Goal: Task Accomplishment & Management: Use online tool/utility

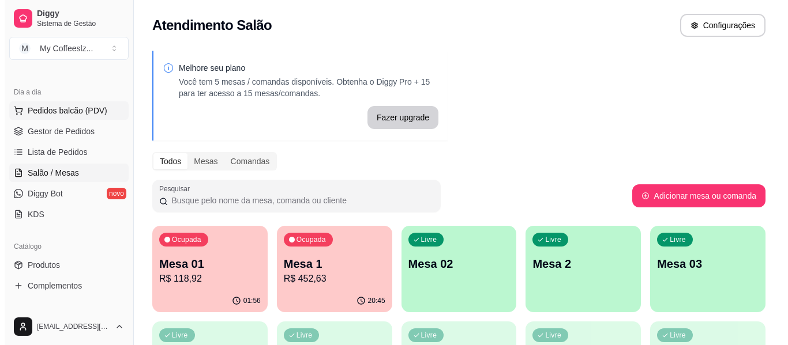
scroll to position [115, 0]
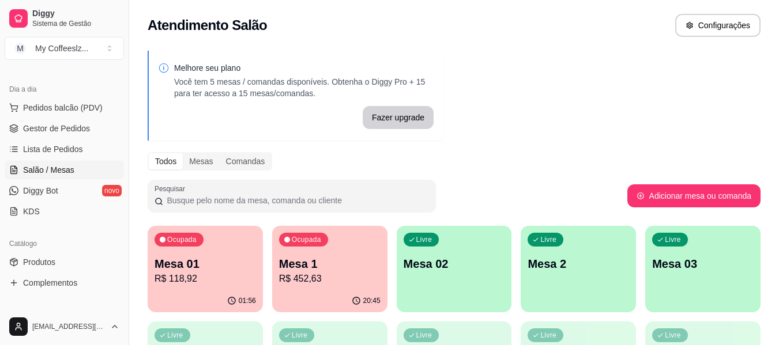
click at [73, 174] on span "Salão / Mesas" at bounding box center [48, 170] width 51 height 12
click at [465, 269] on p "Mesa 02" at bounding box center [454, 264] width 101 height 16
click at [499, 198] on div "Pesquisar" at bounding box center [388, 196] width 480 height 32
click at [337, 14] on div "Atendimento Salão Configurações" at bounding box center [454, 25] width 613 height 23
click at [390, 42] on div "Atendimento Salão Configurações" at bounding box center [454, 22] width 650 height 44
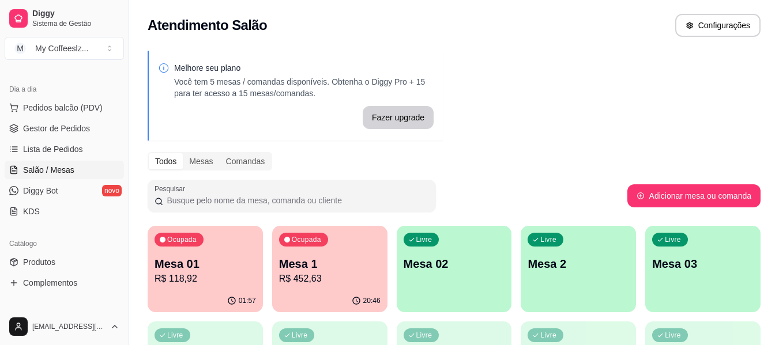
click at [340, 81] on p "Você tem 5 mesas / comandas disponíveis. Obtenha o Diggy Pro + 15 para ter aces…" at bounding box center [303, 87] width 259 height 23
click at [352, 35] on div "Atendimento Salão Configurações" at bounding box center [454, 25] width 613 height 23
click at [549, 106] on div "Melhore seu plano Você tem 5 mesas / comandas disponíveis. Obtenha o Diggy Pro …" at bounding box center [454, 329] width 650 height 570
click at [457, 282] on div "Livre Mesa 02" at bounding box center [454, 262] width 112 height 70
click at [448, 272] on p "Mesa 02" at bounding box center [454, 264] width 101 height 16
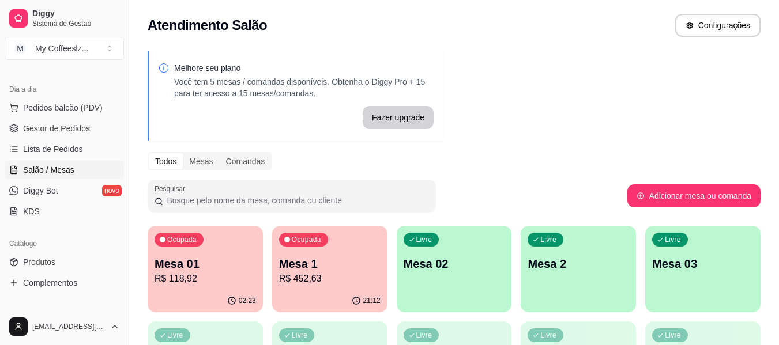
click at [432, 253] on div "Livre Mesa 02" at bounding box center [454, 262] width 115 height 73
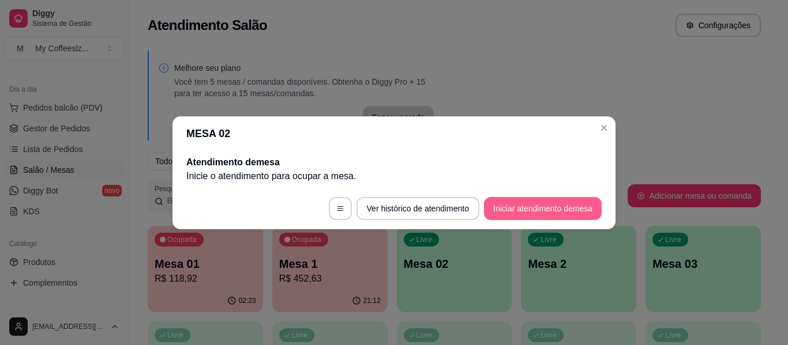
click at [538, 206] on button "Iniciar atendimento de mesa" at bounding box center [543, 208] width 118 height 23
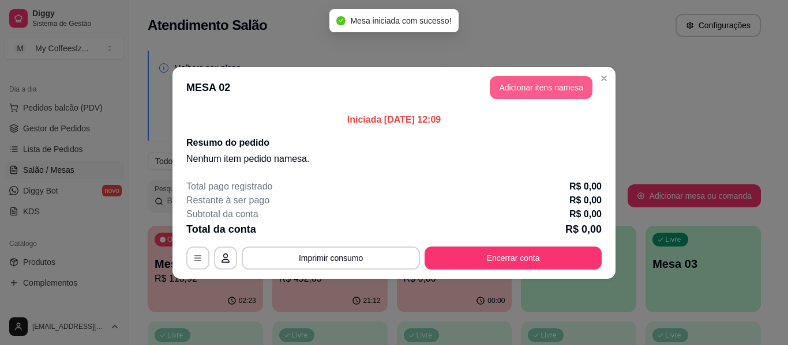
click at [536, 79] on button "Adicionar itens na mesa" at bounding box center [540, 87] width 103 height 23
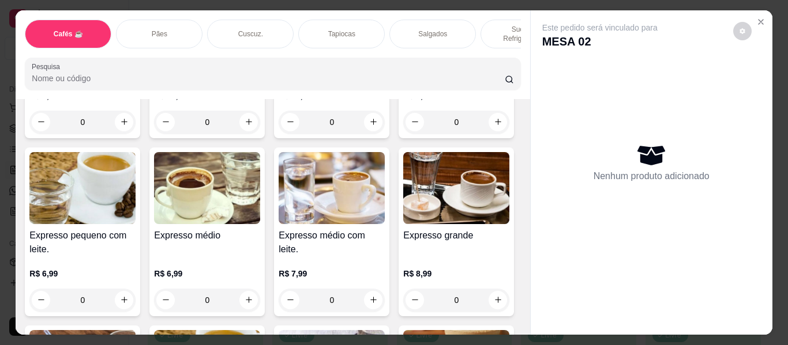
scroll to position [587, 0]
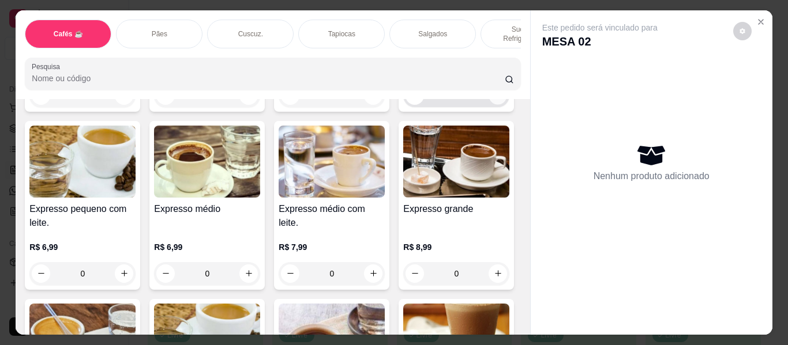
click at [494, 100] on icon "increase-product-quantity" at bounding box center [498, 96] width 9 height 9
type input "1"
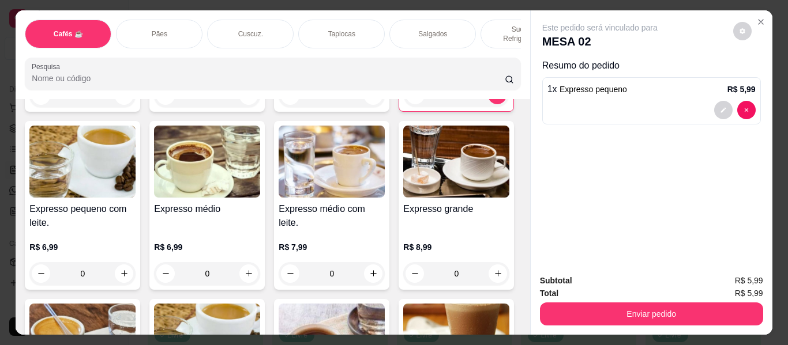
click at [409, 20] on div "Salgados" at bounding box center [432, 34] width 86 height 29
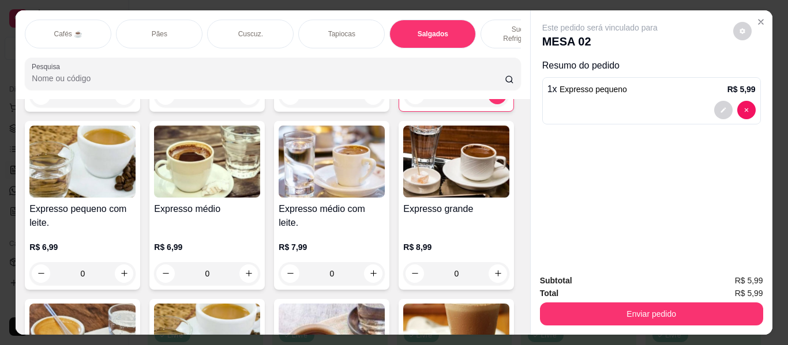
scroll to position [31, 0]
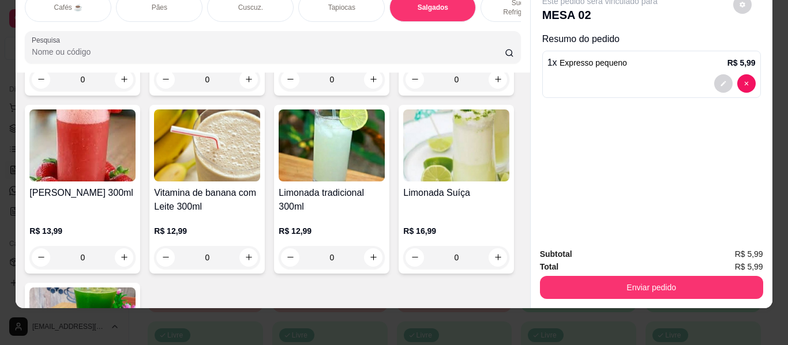
type input "1"
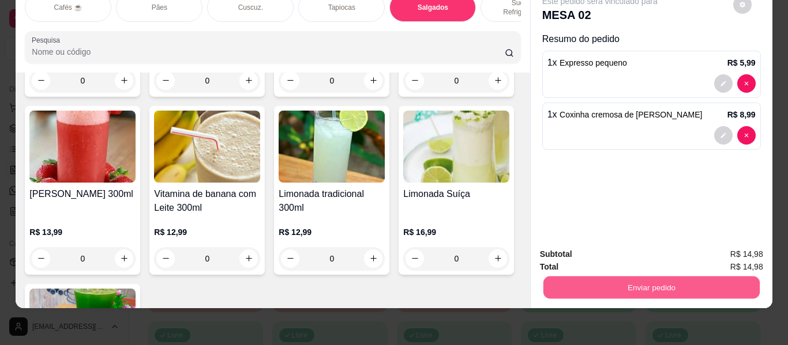
click at [586, 278] on button "Enviar pedido" at bounding box center [651, 288] width 216 height 22
click at [602, 247] on button "Não registrar e enviar pedido" at bounding box center [613, 250] width 116 height 21
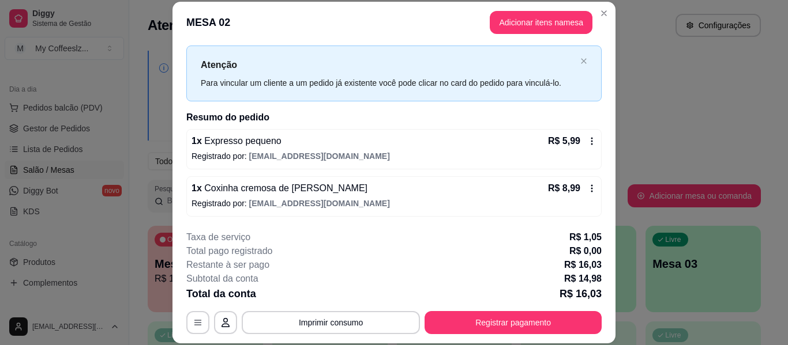
scroll to position [35, 0]
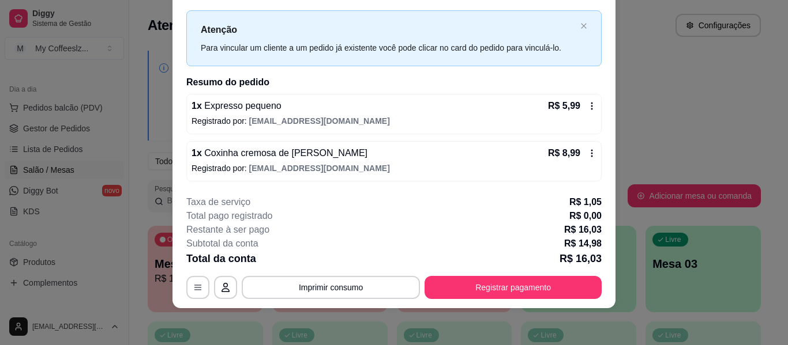
click at [364, 110] on div "1 x Expresso pequeno R$ 5,99" at bounding box center [393, 106] width 405 height 14
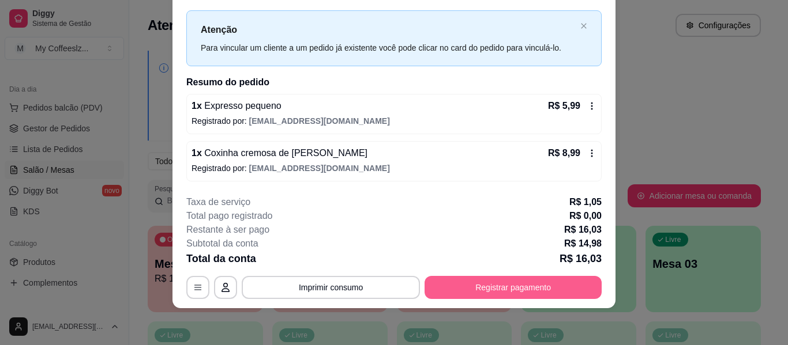
click at [514, 292] on button "Registrar pagamento" at bounding box center [512, 287] width 177 height 23
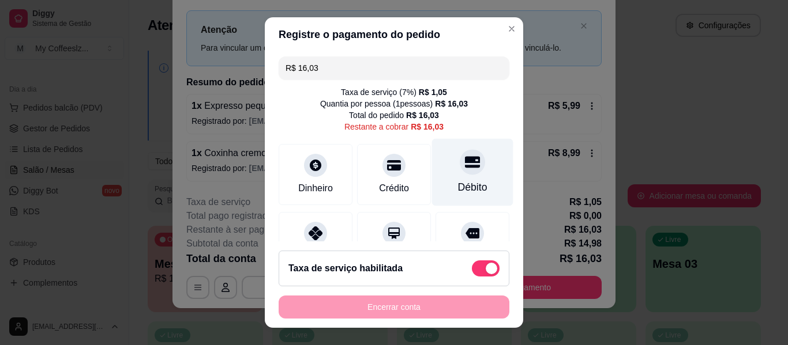
click at [465, 158] on icon at bounding box center [472, 162] width 15 height 12
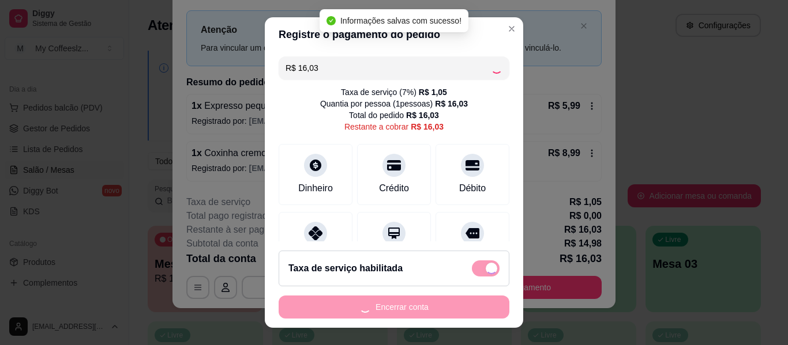
type input "R$ 0,00"
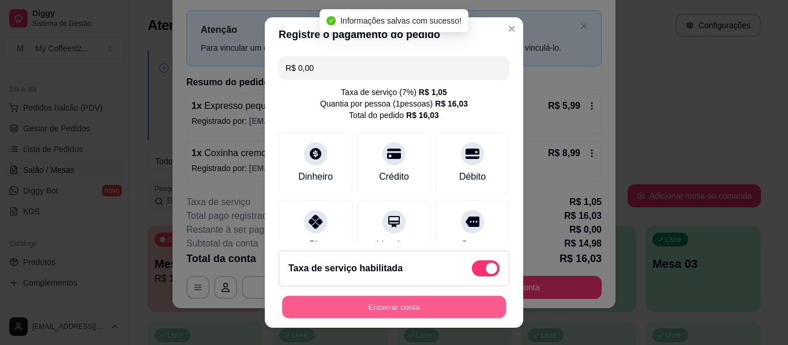
click at [403, 308] on button "Encerrar conta" at bounding box center [394, 307] width 224 height 22
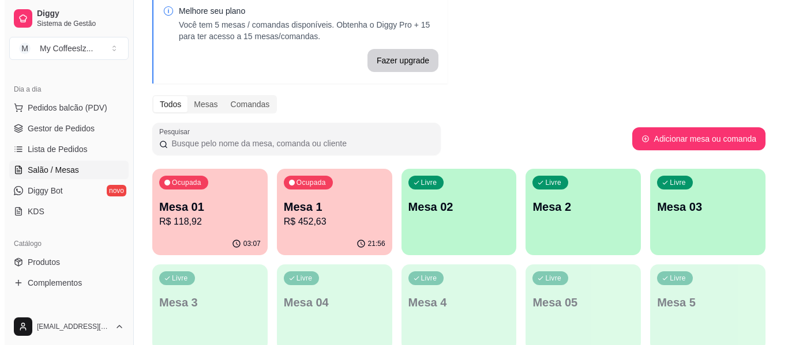
scroll to position [58, 0]
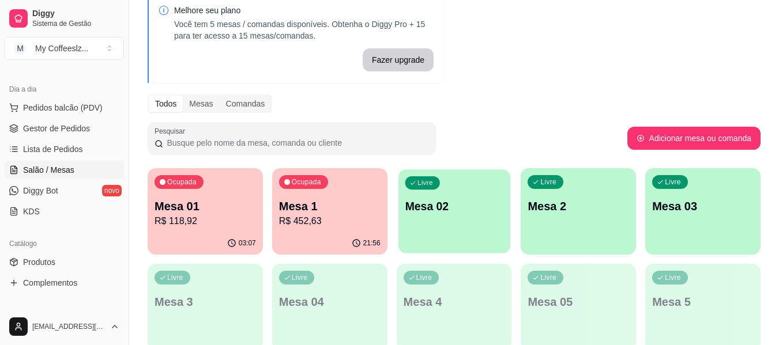
click at [494, 235] on div "Livre Mesa 02" at bounding box center [454, 205] width 112 height 70
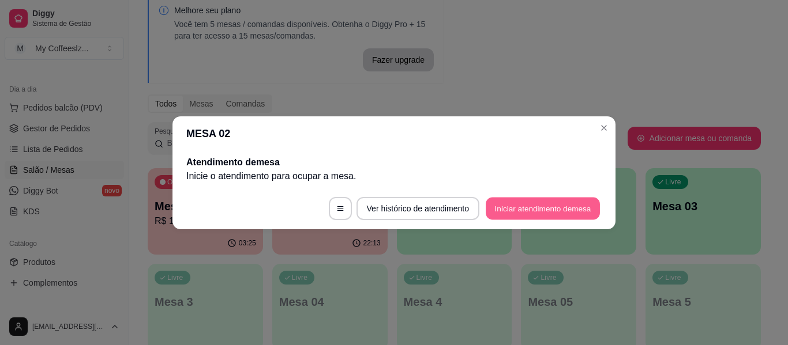
click at [572, 213] on button "Iniciar atendimento de mesa" at bounding box center [542, 208] width 114 height 22
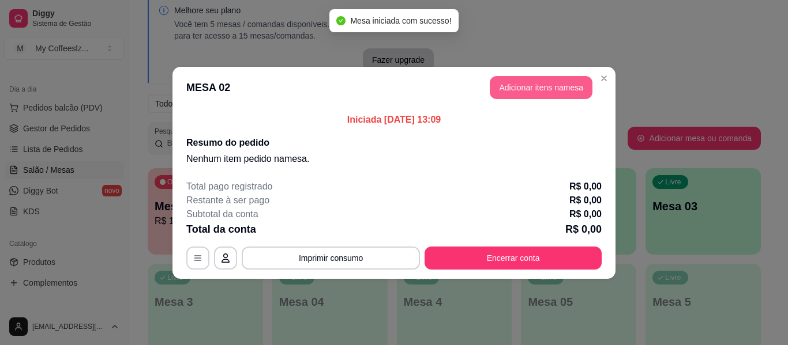
click at [517, 84] on button "Adicionar itens na mesa" at bounding box center [540, 87] width 103 height 23
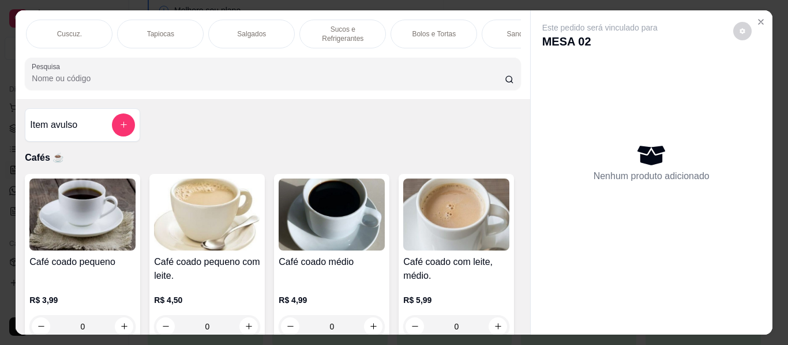
scroll to position [0, 184]
click at [327, 28] on p "Sucos e Refrigerantes" at bounding box center [339, 34] width 67 height 18
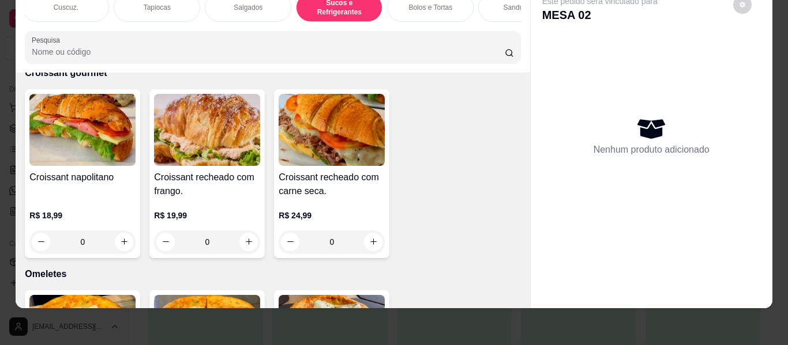
scroll to position [6316, 0]
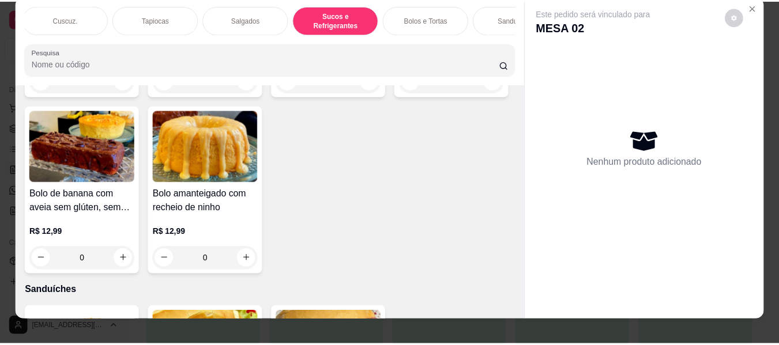
scroll to position [0, 0]
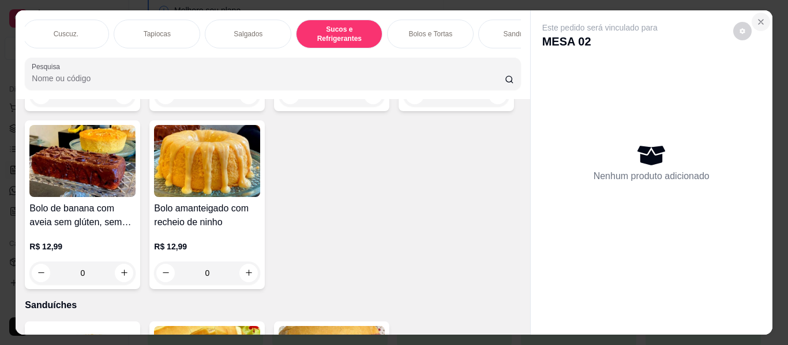
click at [757, 17] on icon "Close" at bounding box center [760, 21] width 9 height 9
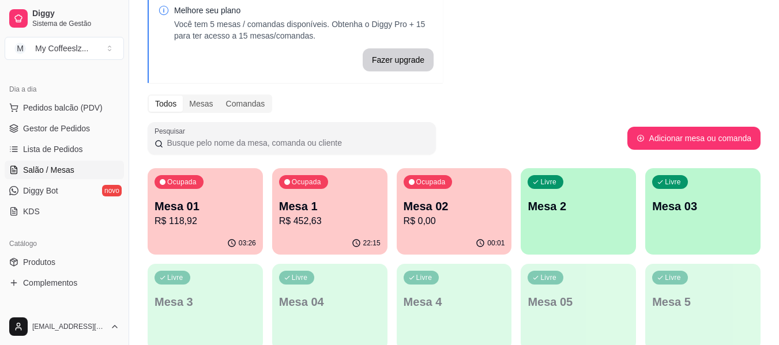
click at [513, 107] on div "Todos Mesas Comandas" at bounding box center [454, 104] width 613 height 18
click at [487, 147] on div "Pesquisar" at bounding box center [388, 138] width 480 height 32
